Goal: Task Accomplishment & Management: Use online tool/utility

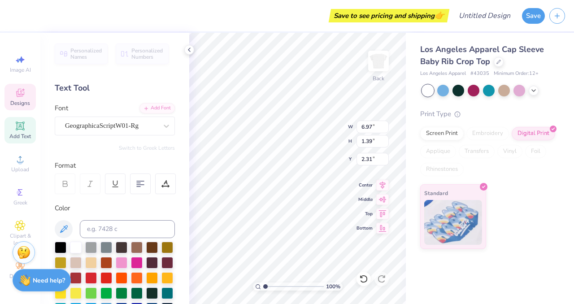
scroll to position [0, 2]
paste textarea "alpha omicron p"
type textarea "alpha omicron pi"
type input "3.22"
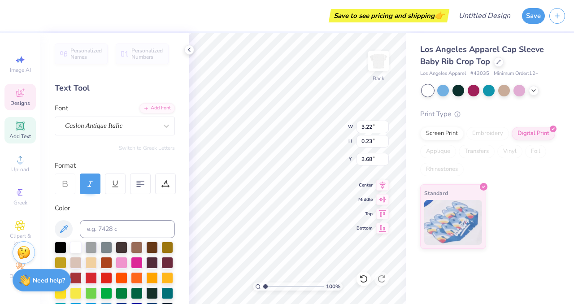
type input "0.23"
type input "3.68"
click at [189, 51] on icon at bounding box center [189, 49] width 7 height 7
type input "2.76"
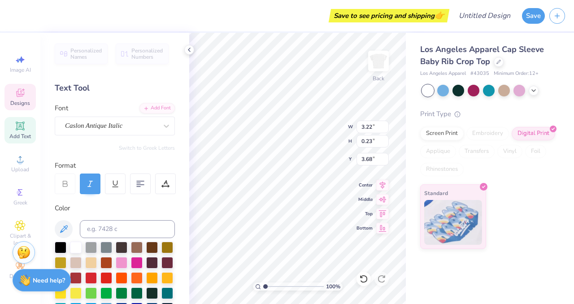
scroll to position [0, 2]
type textarea "WOMEN WE LOVE 2025"
click at [191, 50] on icon at bounding box center [189, 49] width 7 height 7
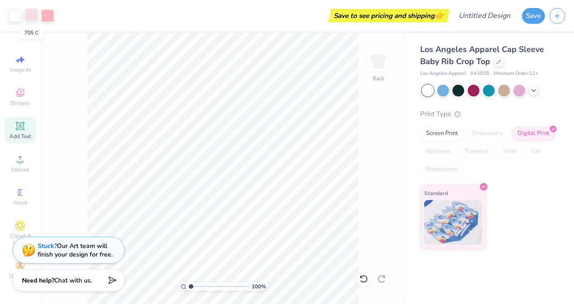
click at [33, 18] on div at bounding box center [31, 15] width 13 height 13
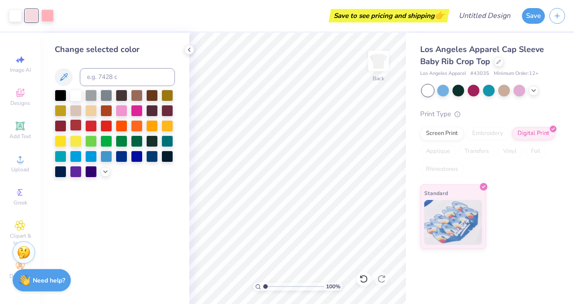
click at [76, 126] on div at bounding box center [76, 125] width 12 height 12
click at [123, 111] on div at bounding box center [122, 110] width 12 height 12
click at [136, 110] on div at bounding box center [137, 110] width 12 height 12
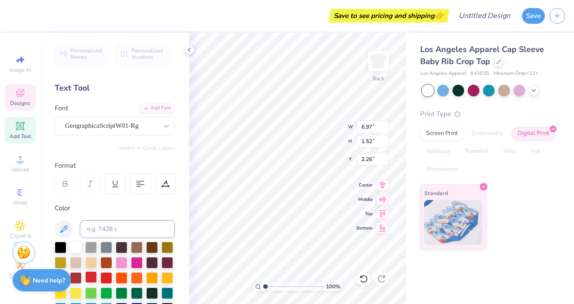
click at [90, 277] on div at bounding box center [91, 277] width 12 height 12
type input "3.33"
type input "0.23"
type input "3.68"
click at [92, 274] on div at bounding box center [91, 278] width 12 height 12
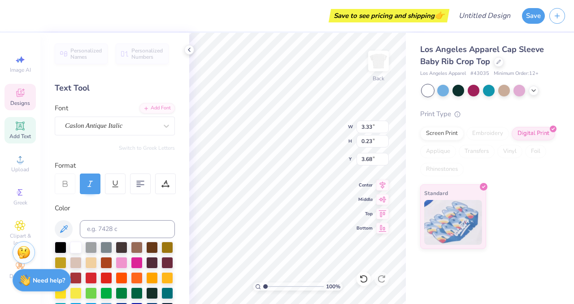
click at [90, 278] on div at bounding box center [91, 278] width 12 height 12
click at [90, 277] on div at bounding box center [91, 278] width 12 height 12
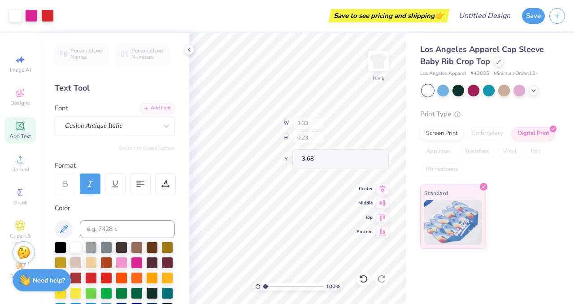
type input "6.97"
type input "1.65"
type input "2.26"
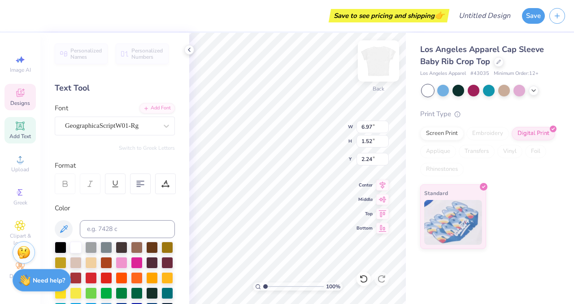
type input "2.24"
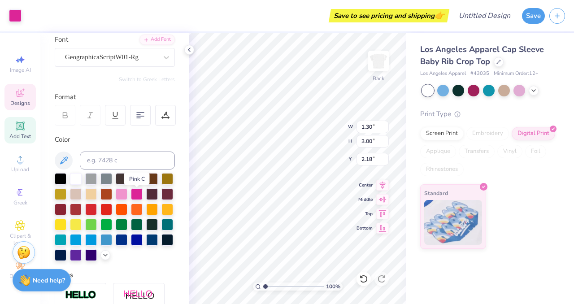
scroll to position [69, 0]
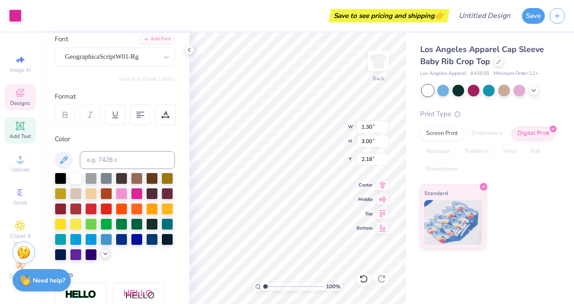
click at [103, 256] on icon at bounding box center [105, 253] width 7 height 7
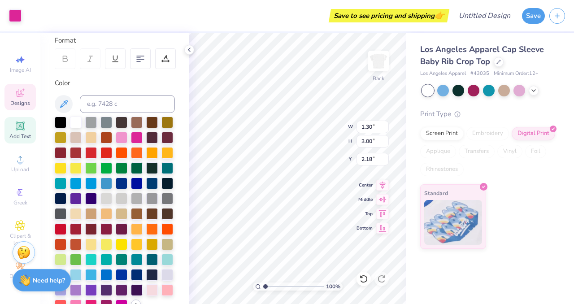
scroll to position [154, 0]
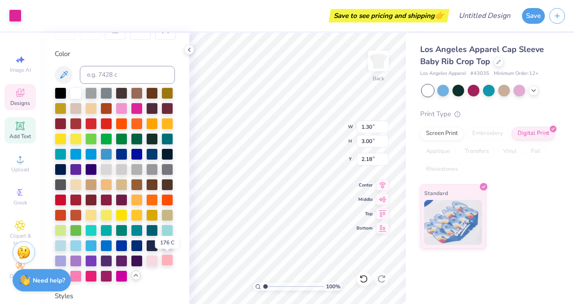
click at [170, 262] on div at bounding box center [167, 260] width 12 height 12
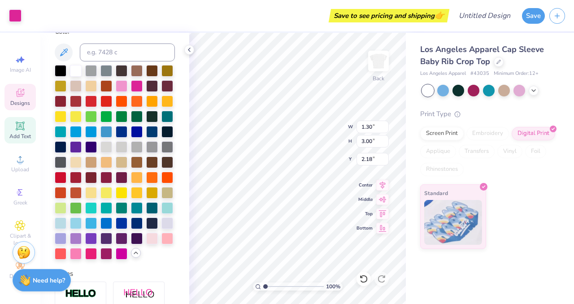
scroll to position [182, 0]
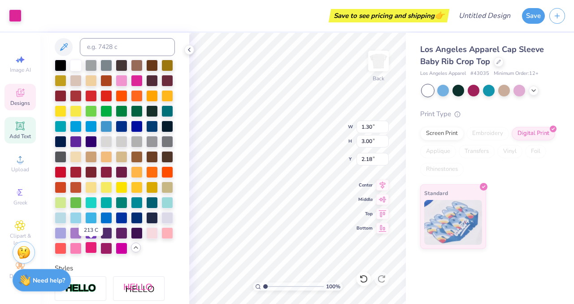
click at [91, 246] on div at bounding box center [91, 248] width 12 height 12
type input "6.97"
type input "1.52"
type input "2.54"
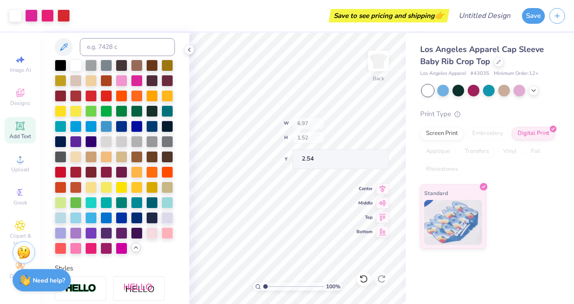
click at [275, 26] on div "Save to see pricing and shipping 👉" at bounding box center [260, 15] width 372 height 31
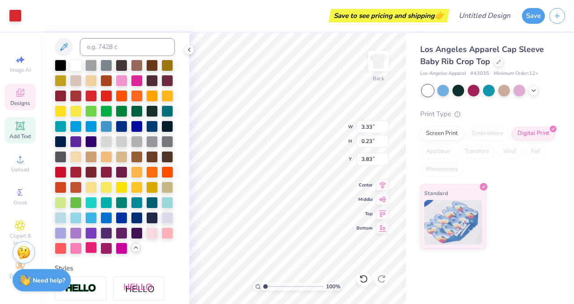
click at [91, 247] on div at bounding box center [91, 248] width 12 height 12
click at [93, 248] on div at bounding box center [91, 248] width 12 height 12
type input "1.30"
type input "3.00"
type input "2.18"
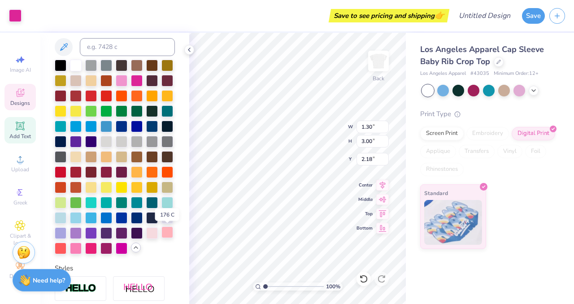
click at [169, 232] on div at bounding box center [167, 232] width 12 height 12
type input "3.33"
type input "0.23"
type input "3.83"
click at [93, 246] on div at bounding box center [91, 248] width 12 height 12
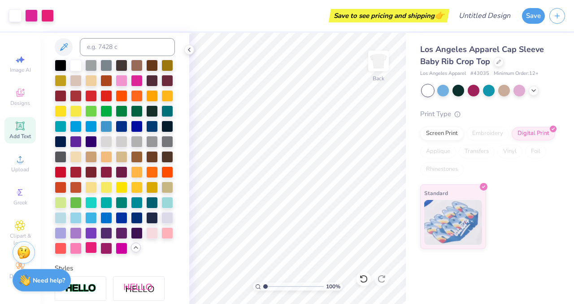
click at [164, 232] on div at bounding box center [167, 233] width 12 height 12
click at [168, 232] on div at bounding box center [167, 233] width 12 height 12
click at [94, 247] on div at bounding box center [91, 248] width 12 height 12
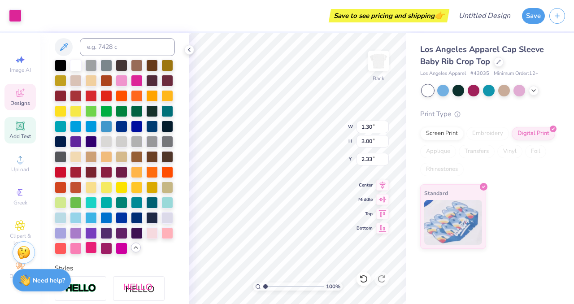
type input "2.33"
click at [91, 252] on div at bounding box center [91, 248] width 12 height 12
type input "2.02"
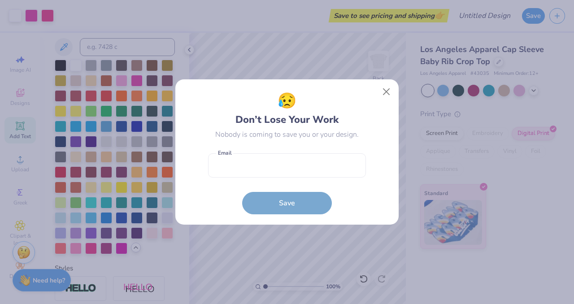
click at [303, 138] on body "Art colors Save to see pricing and shipping 👉 Design Title Save Image AI Design…" at bounding box center [287, 152] width 574 height 304
click at [386, 91] on button "Close" at bounding box center [386, 91] width 17 height 17
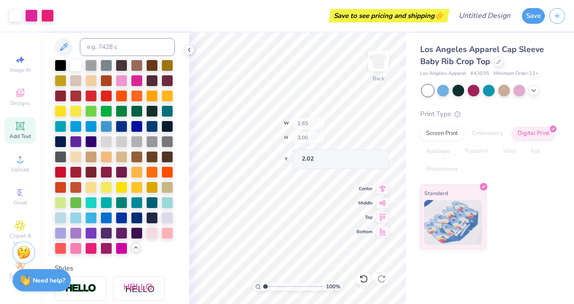
type input "2.33"
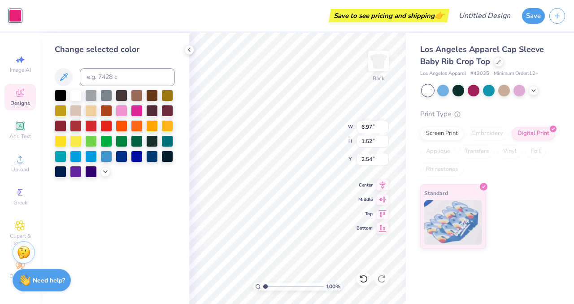
click at [15, 14] on div at bounding box center [15, 15] width 13 height 13
click at [126, 111] on div at bounding box center [122, 110] width 12 height 12
click at [106, 176] on div at bounding box center [115, 134] width 120 height 88
click at [105, 170] on icon at bounding box center [105, 170] width 7 height 7
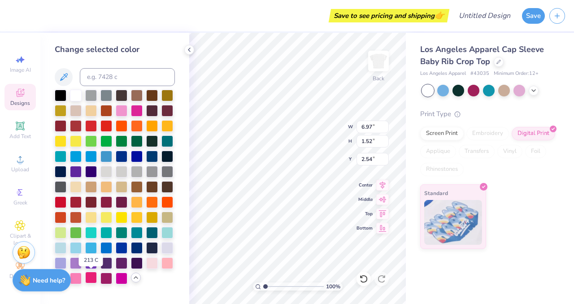
click at [95, 275] on div at bounding box center [91, 278] width 12 height 12
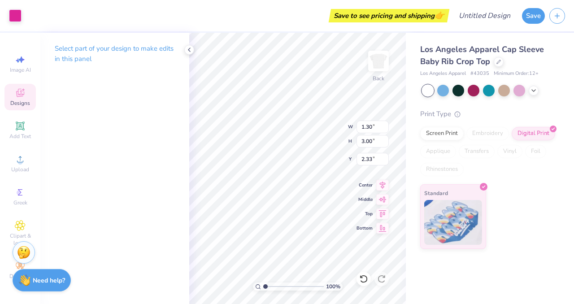
type input "1.30"
type input "3.00"
type input "2.33"
click at [125, 106] on div "Select part of your design to make edits in this panel" at bounding box center [114, 168] width 149 height 271
click at [14, 12] on div at bounding box center [15, 15] width 13 height 13
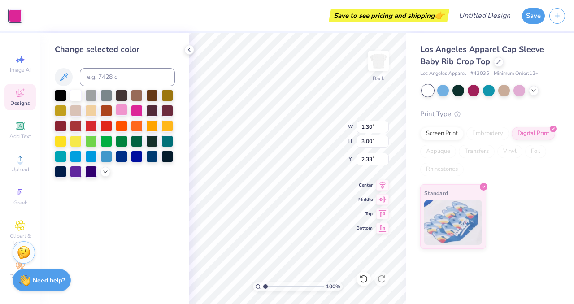
click at [120, 112] on div at bounding box center [122, 110] width 12 height 12
click at [105, 177] on div at bounding box center [115, 134] width 120 height 88
click at [104, 169] on icon at bounding box center [105, 170] width 7 height 7
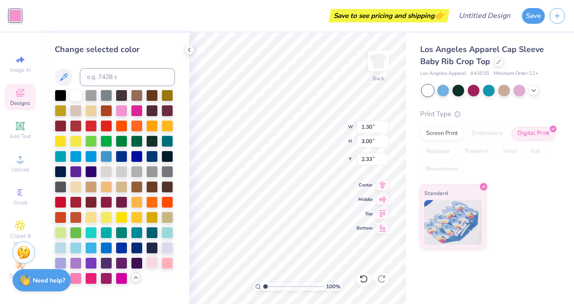
click at [151, 260] on div at bounding box center [152, 262] width 12 height 12
click at [170, 261] on div at bounding box center [167, 262] width 12 height 12
click at [190, 49] on icon at bounding box center [189, 49] width 7 height 7
